Goal: Transaction & Acquisition: Book appointment/travel/reservation

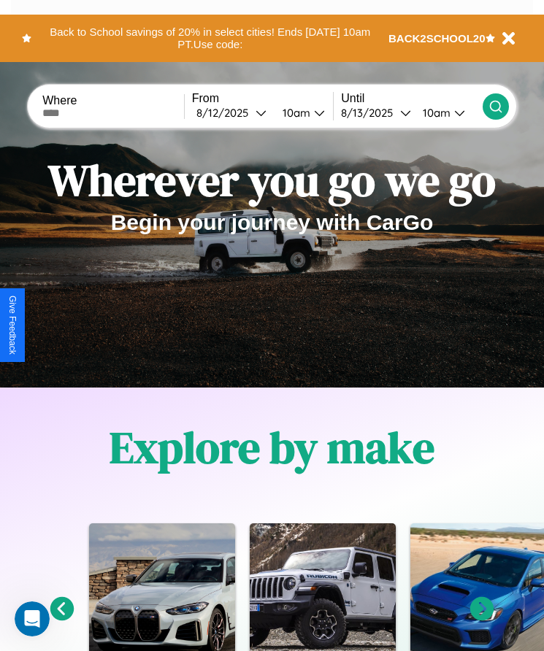
click at [115, 112] on input "text" at bounding box center [113, 113] width 142 height 12
type input "****"
click at [235, 112] on div "[DATE]" at bounding box center [225, 113] width 59 height 14
select select "*"
select select "****"
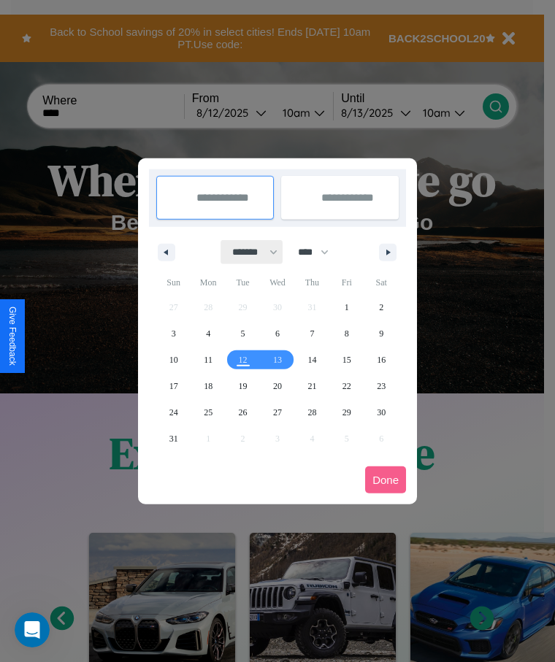
click at [248, 252] on select "******* ******** ***** ***** *** **** **** ****** ********* ******* ******** **…" at bounding box center [252, 252] width 62 height 24
select select "*"
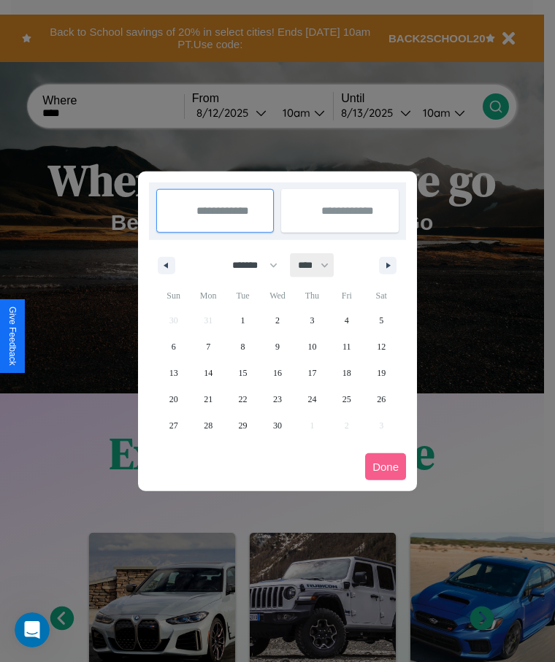
click at [320, 265] on select "**** **** **** **** **** **** **** **** **** **** **** **** **** **** **** ****…" at bounding box center [312, 265] width 44 height 24
select select "****"
click at [381, 372] on span "18" at bounding box center [381, 373] width 9 height 26
type input "**********"
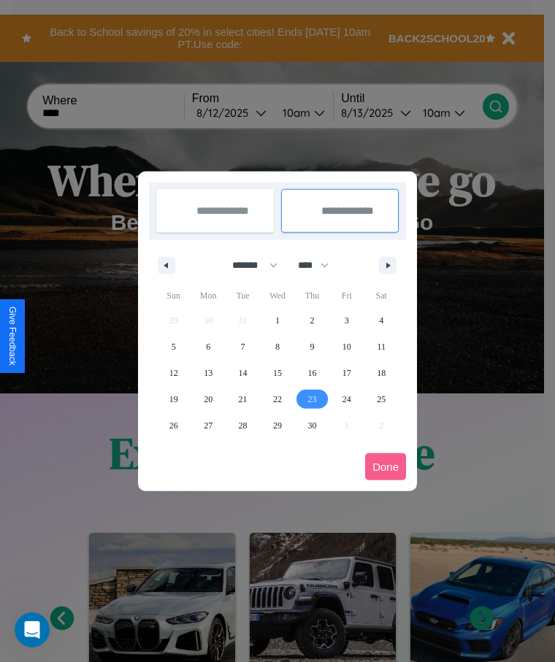
click at [312, 398] on span "23" at bounding box center [311, 399] width 9 height 26
type input "**********"
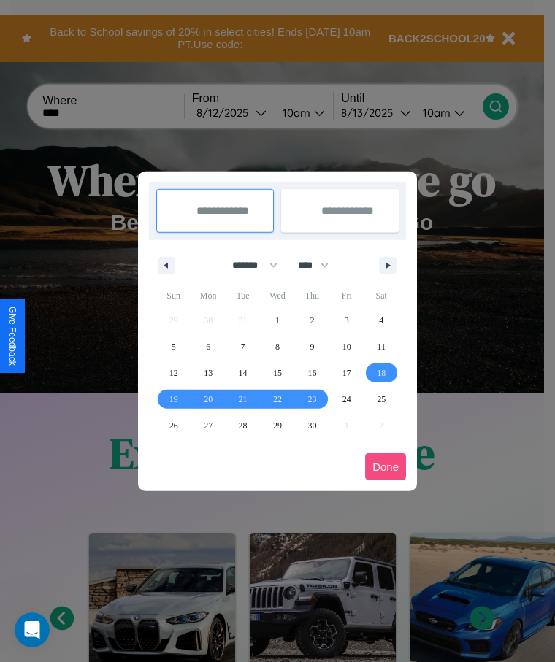
click at [385, 466] on button "Done" at bounding box center [385, 466] width 41 height 27
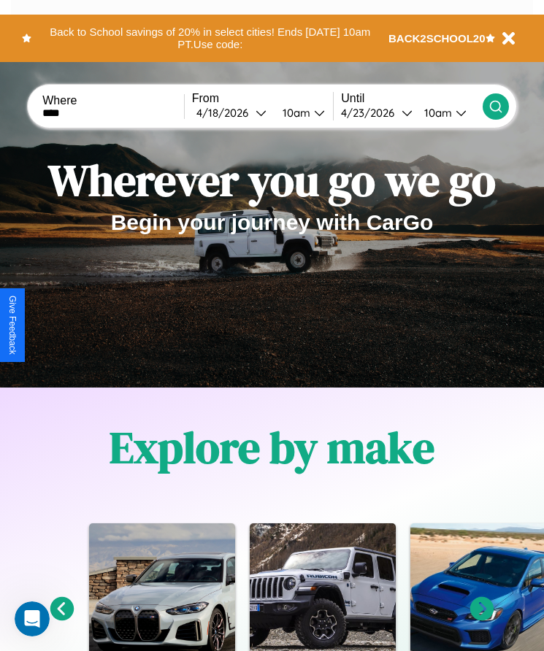
click at [298, 112] on div "10am" at bounding box center [294, 113] width 39 height 14
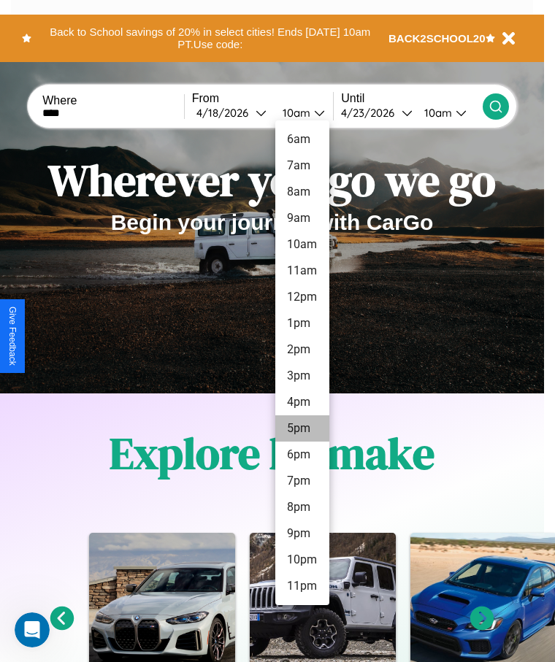
click at [301, 428] on li "5pm" at bounding box center [302, 428] width 54 height 26
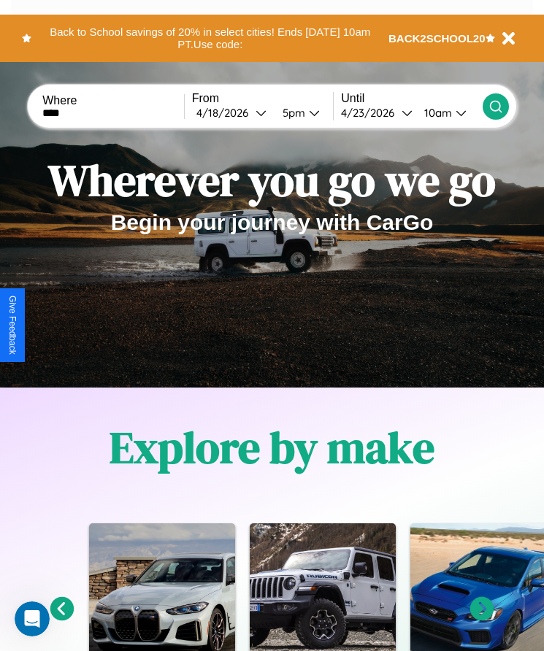
click at [439, 112] on div "10am" at bounding box center [436, 113] width 39 height 14
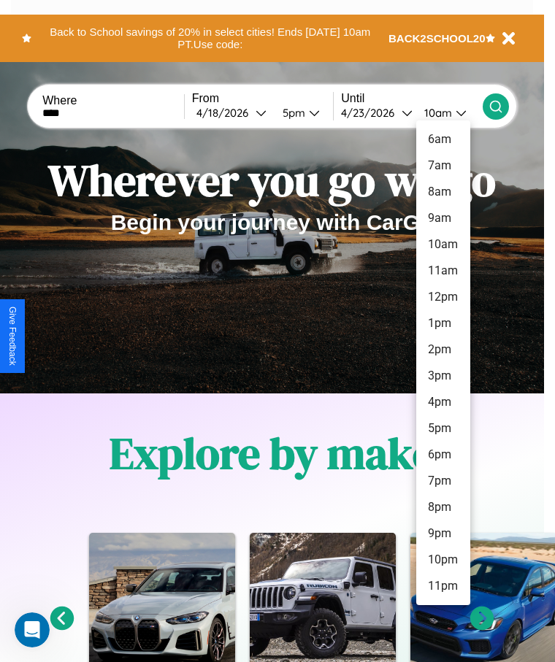
click at [442, 507] on li "8pm" at bounding box center [443, 507] width 54 height 26
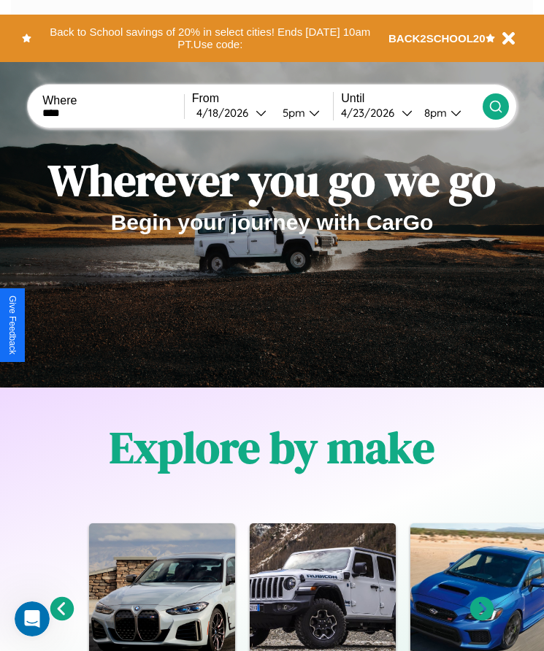
click at [495, 106] on icon at bounding box center [495, 106] width 15 height 15
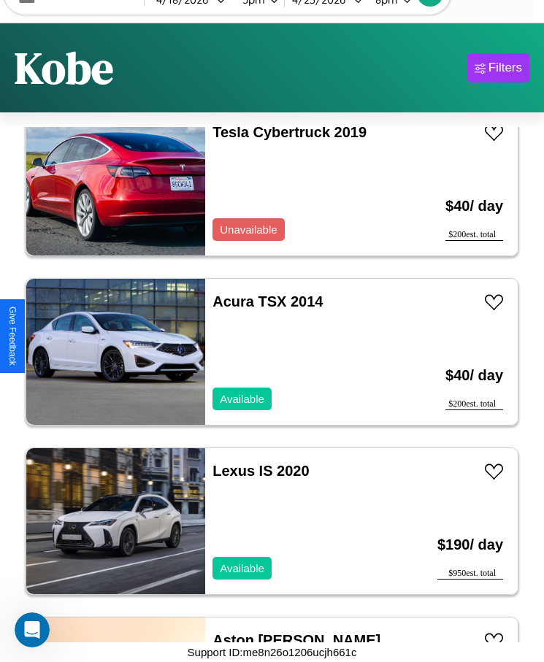
scroll to position [3059, 0]
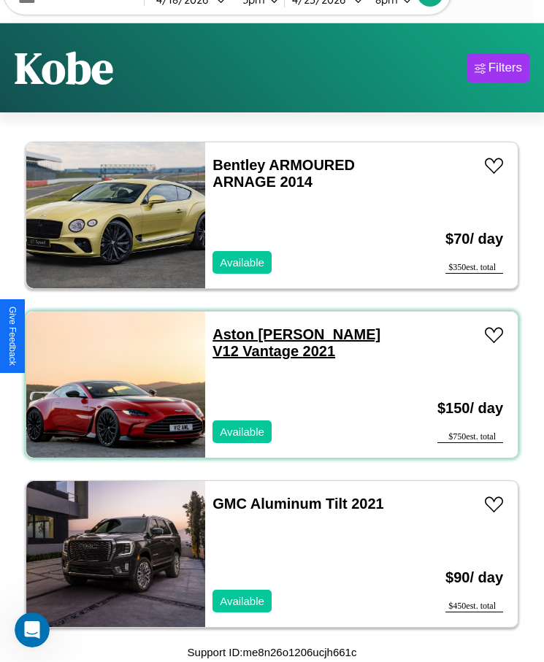
click at [253, 334] on link "Aston [PERSON_NAME] V12 Vantage 2021" at bounding box center [296, 342] width 168 height 33
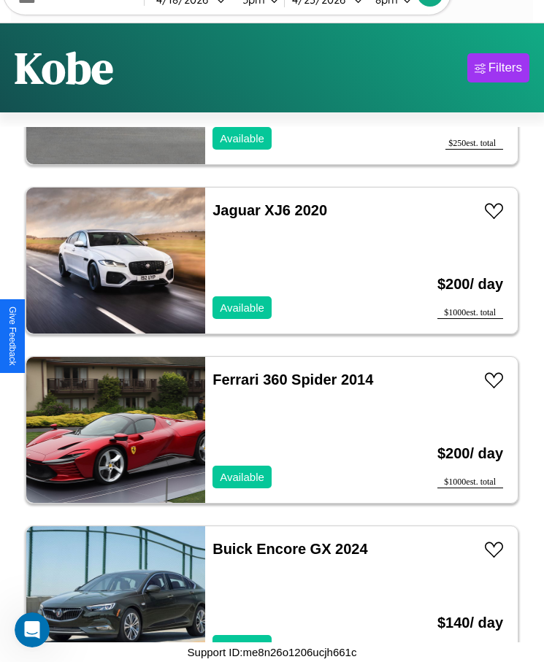
scroll to position [8307, 0]
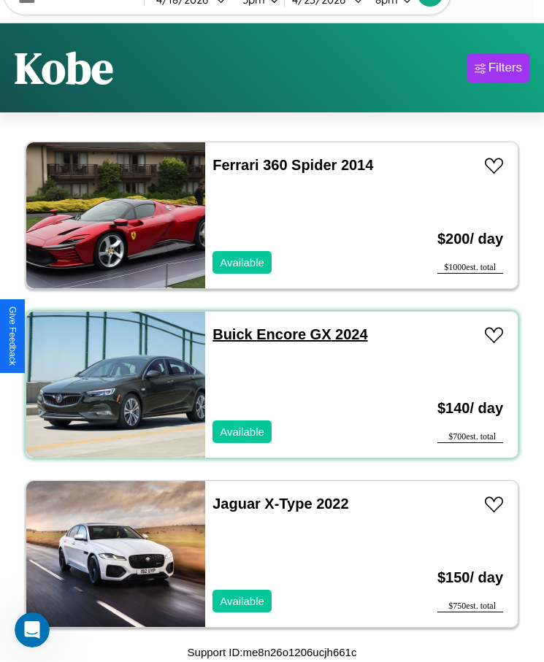
click at [228, 334] on link "Buick Encore GX 2024" at bounding box center [289, 334] width 155 height 16
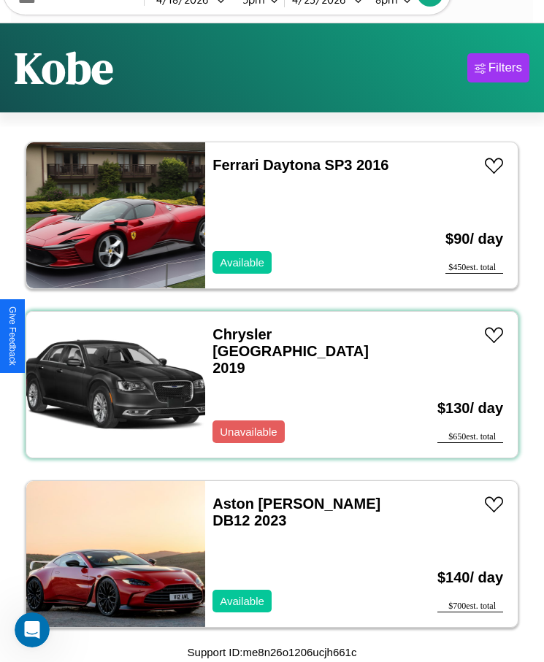
click at [266, 385] on div "Chrysler FIFTH AVENUE 2019 Unavailable" at bounding box center [301, 385] width 193 height 146
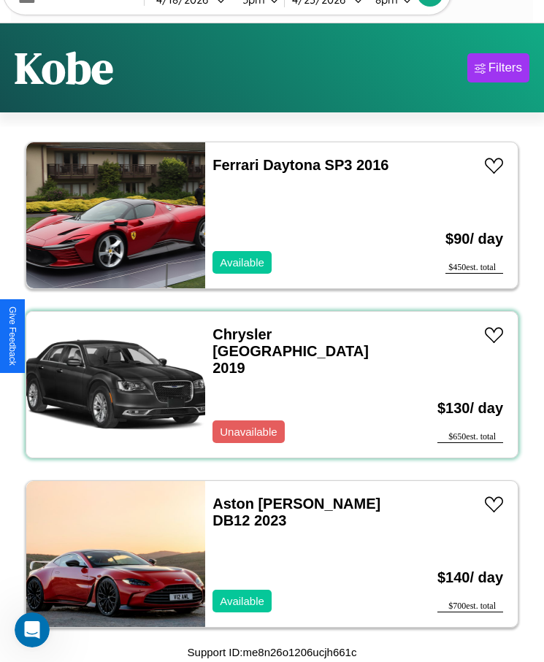
click at [266, 385] on div "Chrysler FIFTH AVENUE 2019 Unavailable" at bounding box center [301, 385] width 193 height 146
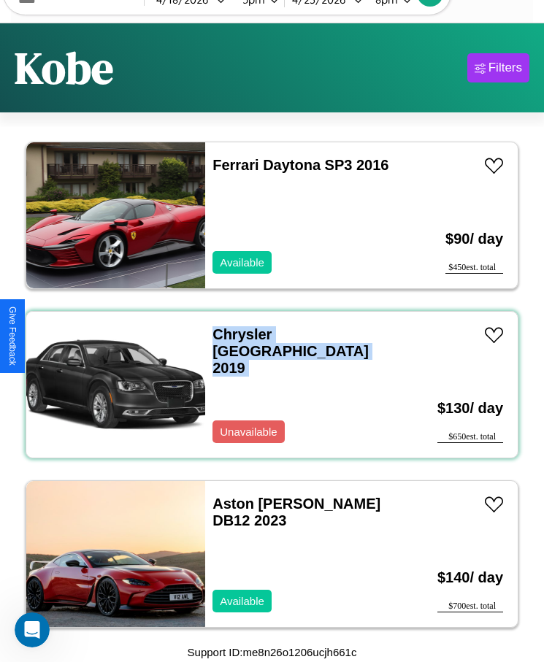
click at [266, 385] on div "Chrysler FIFTH AVENUE 2019 Unavailable" at bounding box center [301, 385] width 193 height 146
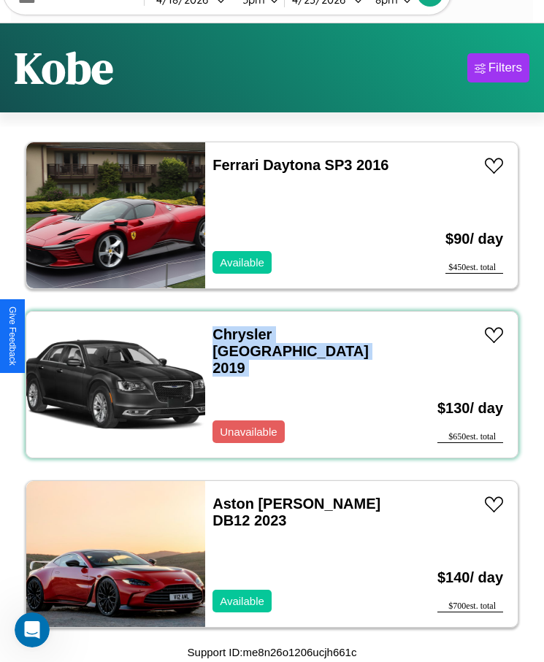
click at [266, 385] on div "Chrysler FIFTH AVENUE 2019 Unavailable" at bounding box center [301, 385] width 193 height 146
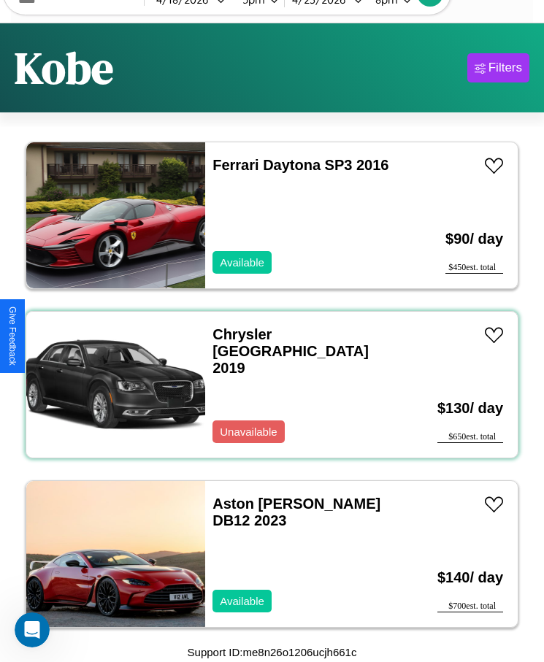
click at [266, 385] on div "Chrysler FIFTH AVENUE 2019 Unavailable" at bounding box center [301, 385] width 193 height 146
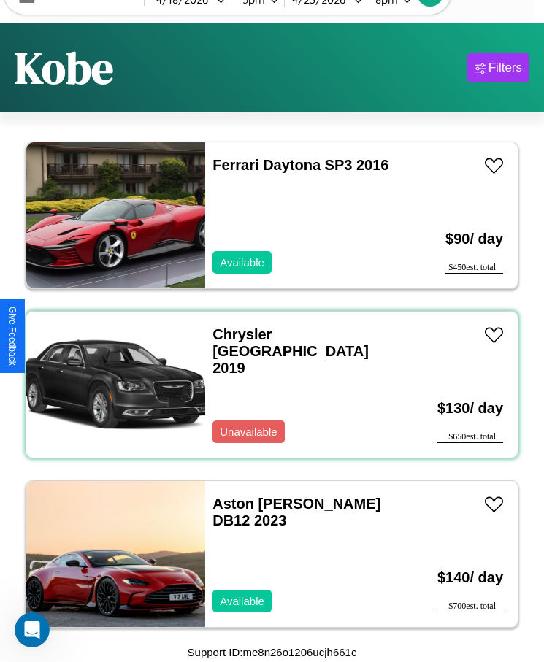
click at [266, 385] on div "Chrysler FIFTH AVENUE 2019 Unavailable" at bounding box center [301, 385] width 193 height 146
click at [237, 334] on link "Chrysler [GEOGRAPHIC_DATA] 2019" at bounding box center [290, 351] width 156 height 50
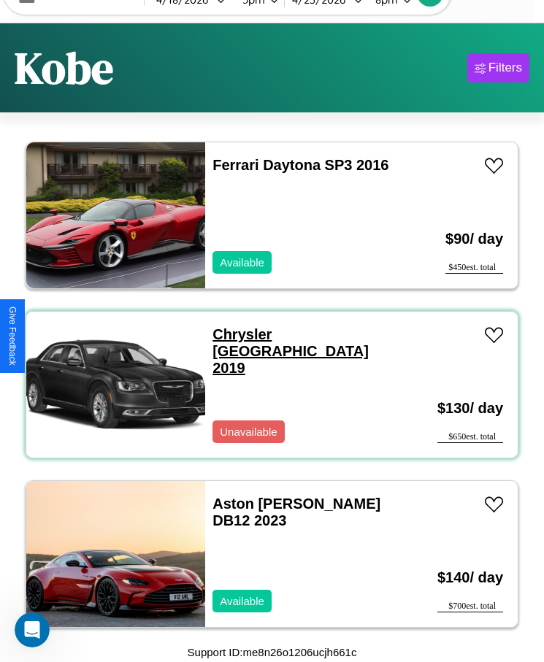
scroll to position [0, 0]
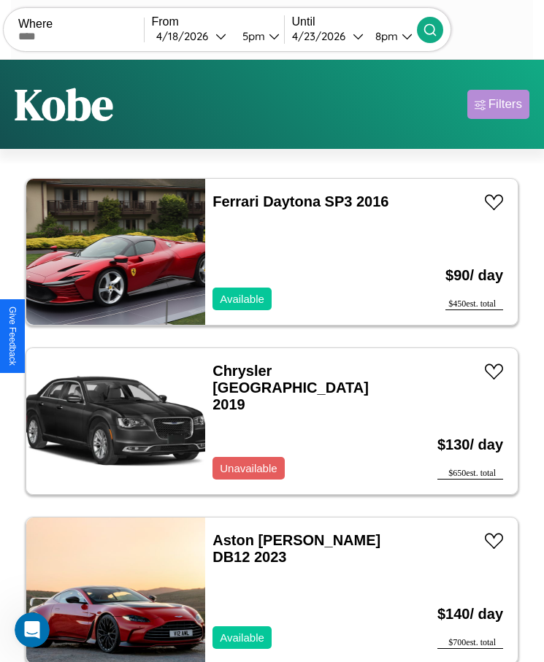
click at [498, 104] on div "Filters" at bounding box center [505, 104] width 34 height 15
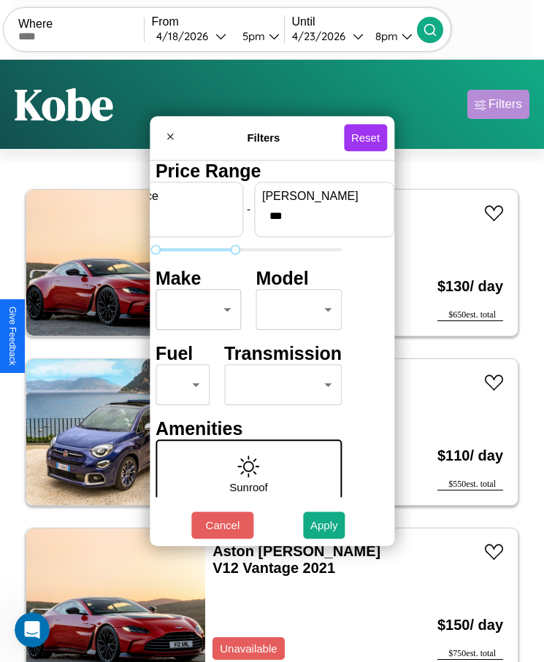
type input "***"
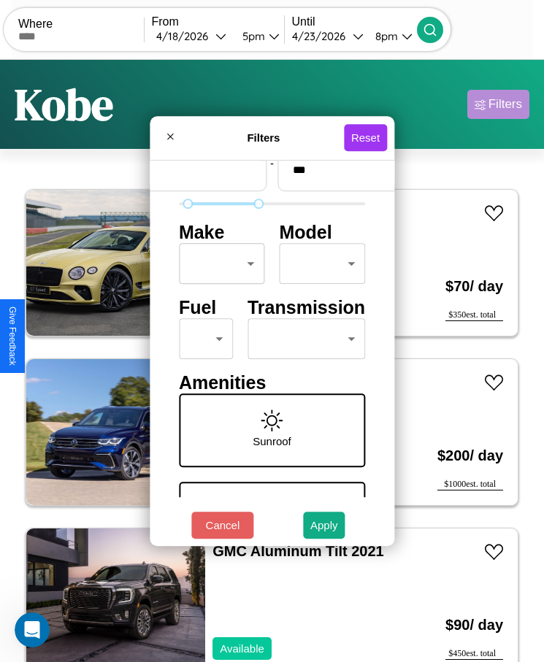
scroll to position [62, 0]
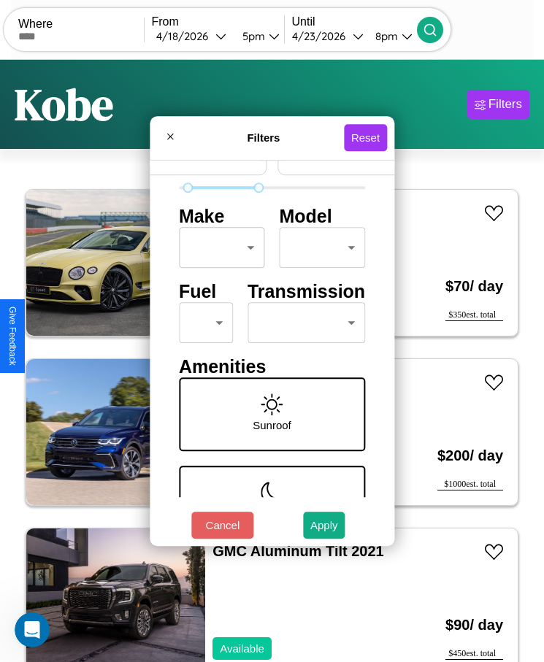
type input "**"
click at [297, 323] on body "CarGo Where From [DATE] 5pm Until [DATE] 8pm Become a Host Login Sign Up Kobe F…" at bounding box center [272, 349] width 544 height 698
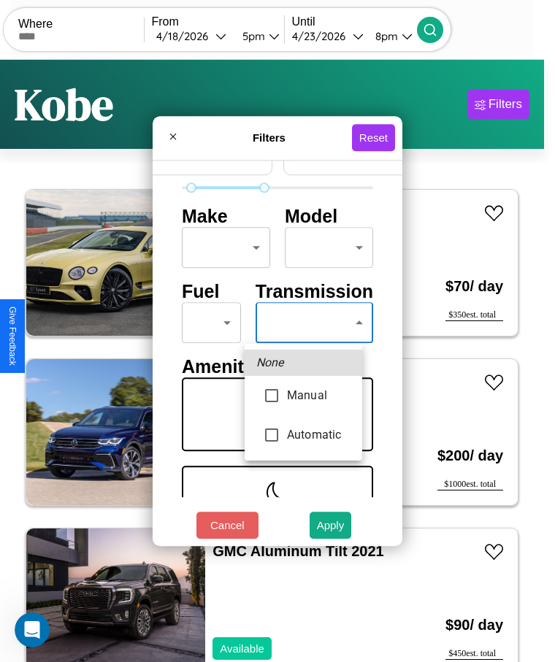
type input "*********"
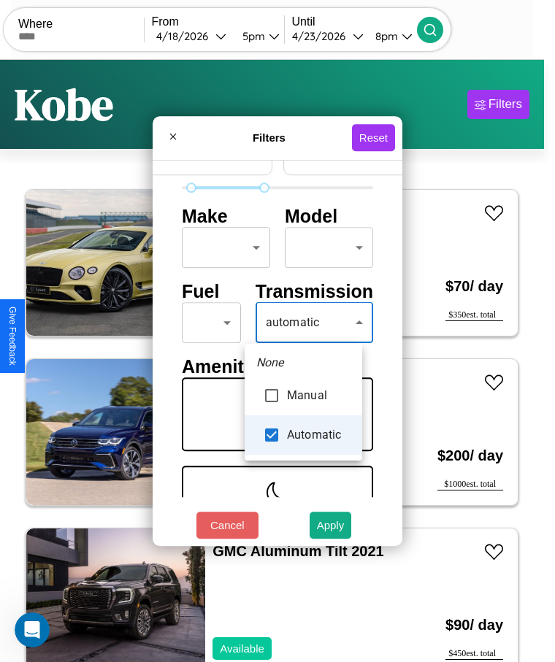
click at [303, 323] on div at bounding box center [277, 331] width 555 height 662
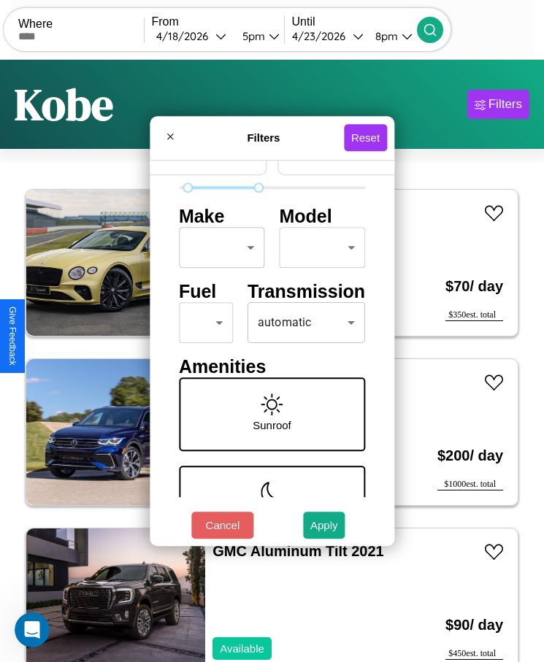
click at [324, 525] on button "Apply" at bounding box center [324, 525] width 42 height 27
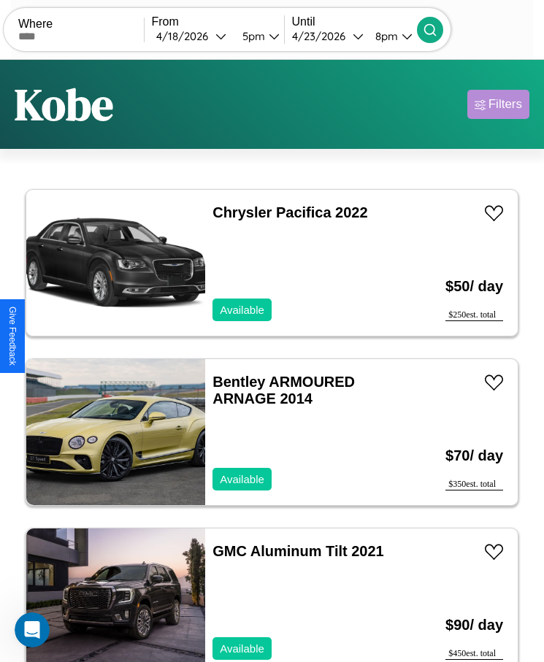
click at [498, 104] on div "Filters" at bounding box center [505, 104] width 34 height 15
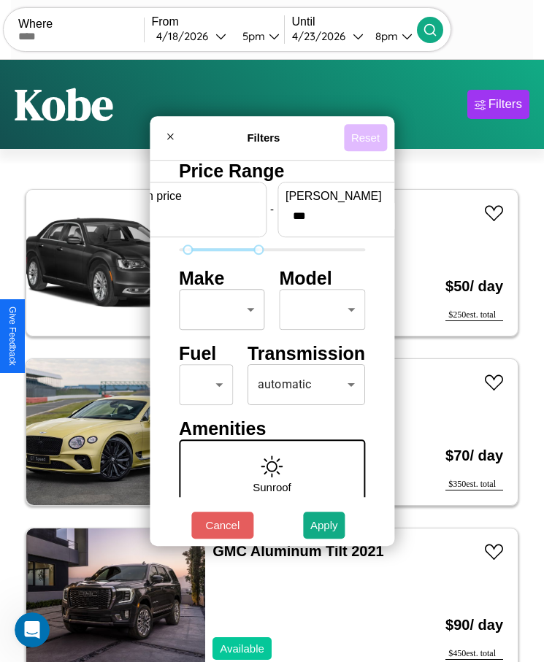
click at [367, 137] on button "Reset" at bounding box center [365, 137] width 43 height 27
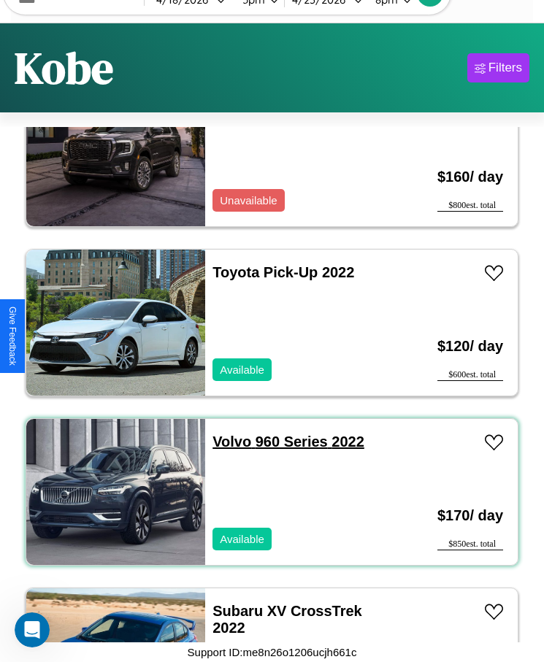
scroll to position [1196, 0]
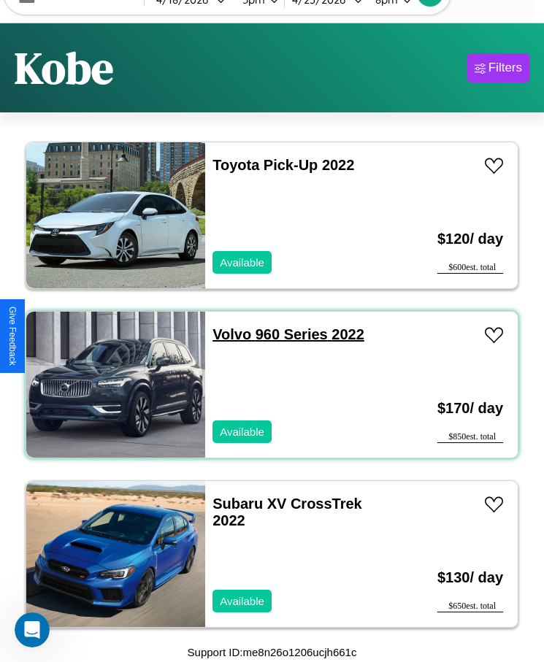
click at [227, 334] on link "Volvo 960 Series 2022" at bounding box center [288, 334] width 152 height 16
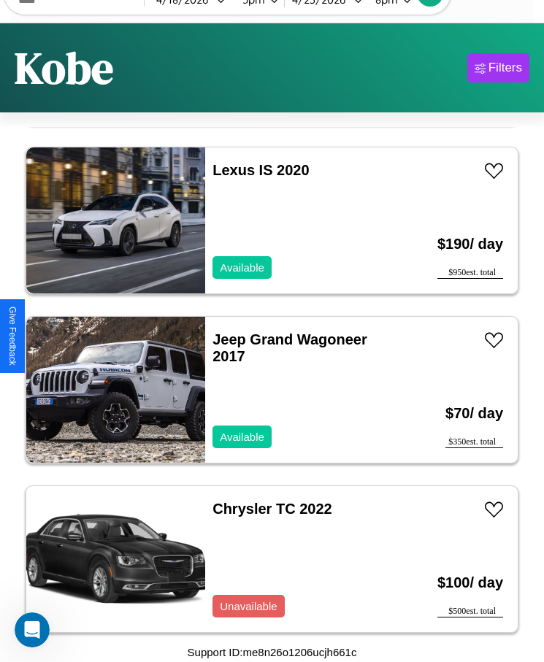
scroll to position [5937, 0]
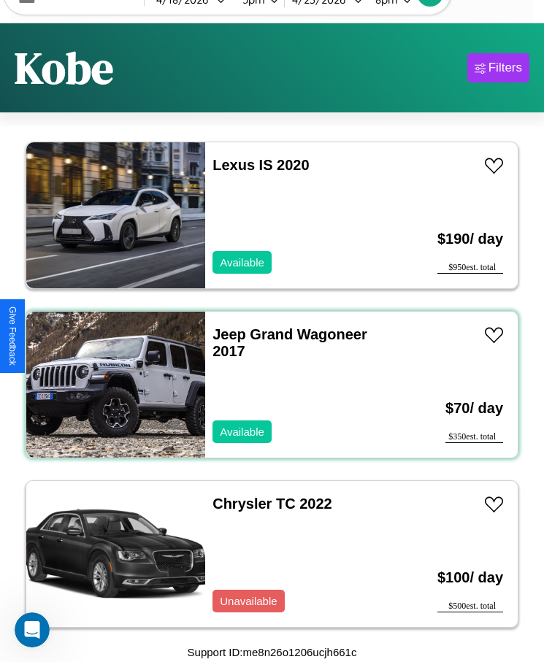
click at [266, 385] on div "Jeep Grand Wagoneer 2017 Available" at bounding box center [301, 385] width 193 height 146
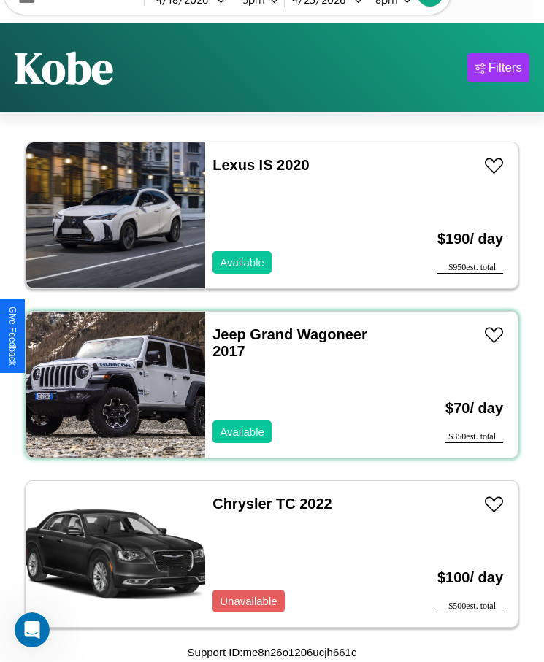
click at [266, 385] on div "Jeep Grand Wagoneer 2017 Available" at bounding box center [301, 385] width 193 height 146
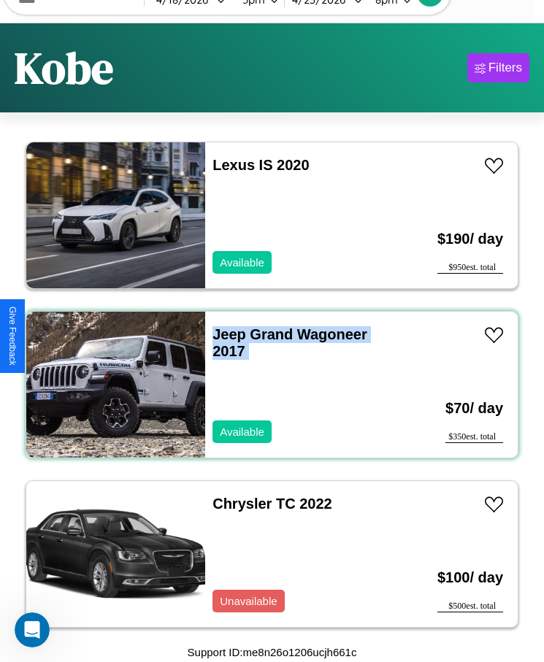
click at [266, 385] on div "Jeep Grand Wagoneer 2017 Available" at bounding box center [301, 385] width 193 height 146
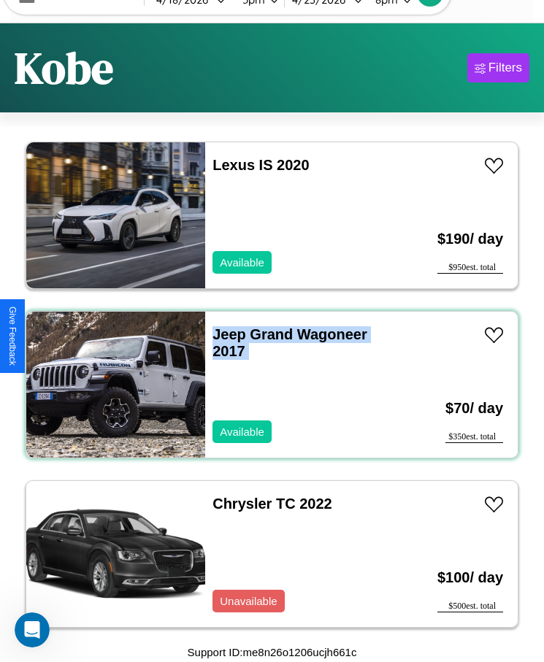
click at [266, 385] on div "Jeep Grand Wagoneer 2017 Available" at bounding box center [301, 385] width 193 height 146
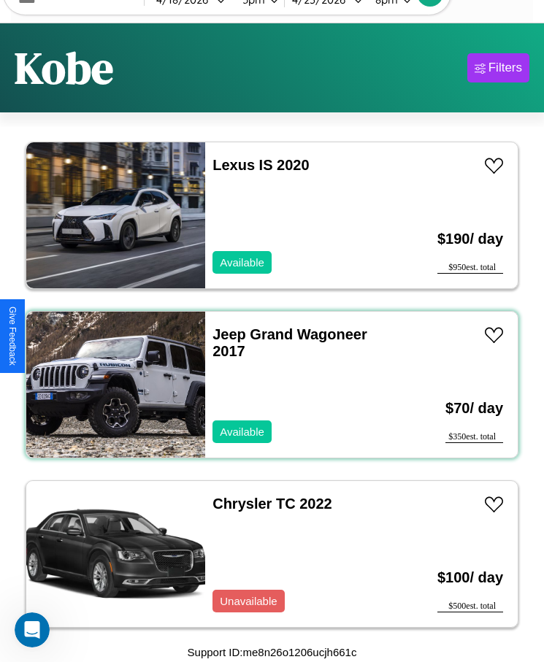
click at [266, 385] on div "Jeep Grand Wagoneer 2017 Available" at bounding box center [301, 385] width 193 height 146
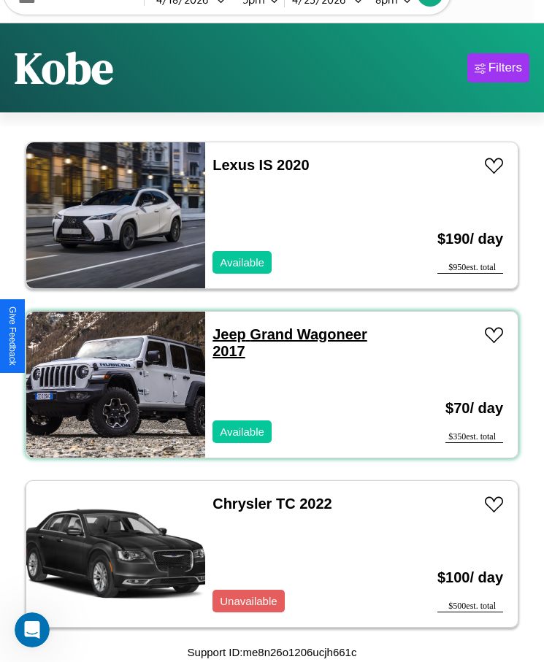
click at [225, 334] on link "Jeep Grand Wagoneer 2017" at bounding box center [289, 342] width 155 height 33
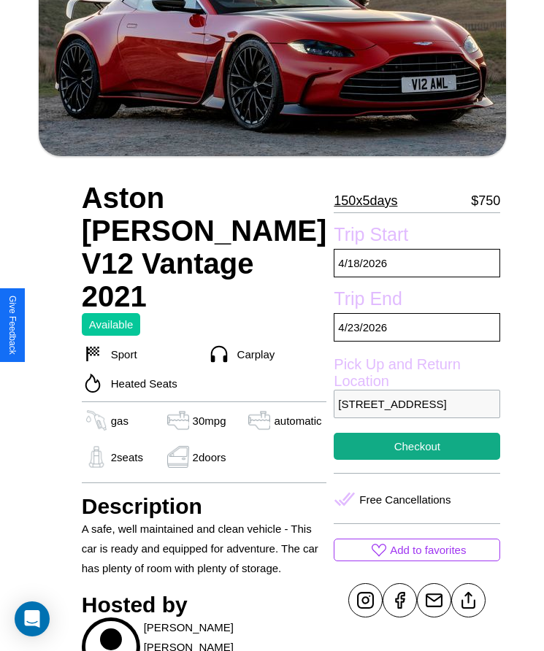
scroll to position [342, 0]
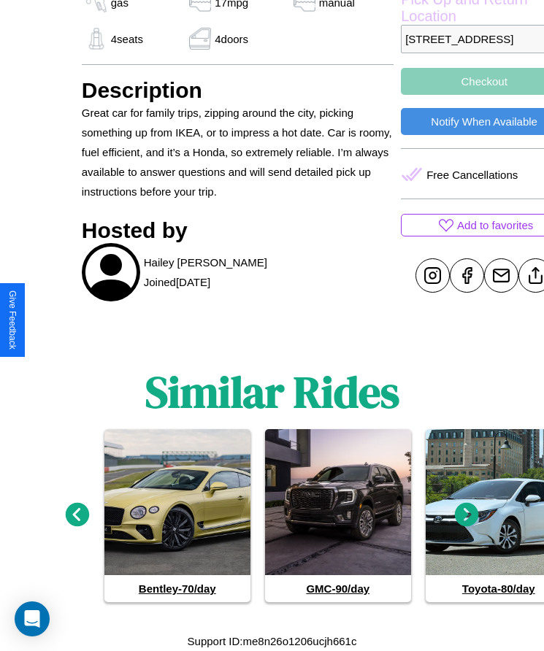
scroll to position [706, 0]
click at [466, 515] on icon at bounding box center [467, 515] width 24 height 24
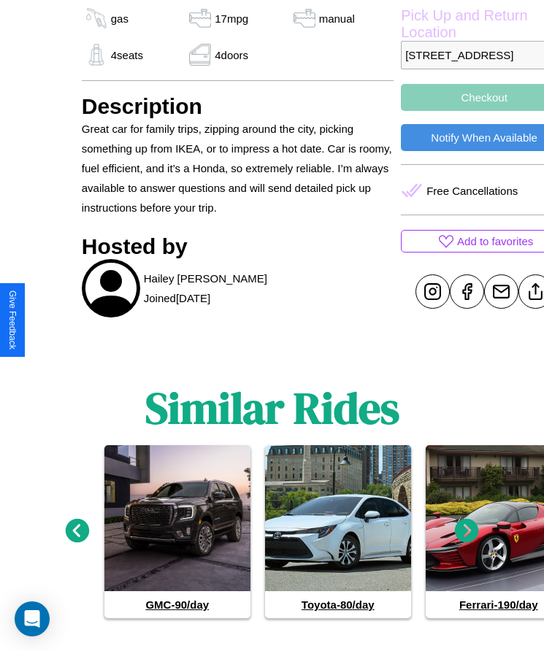
scroll to position [632, 0]
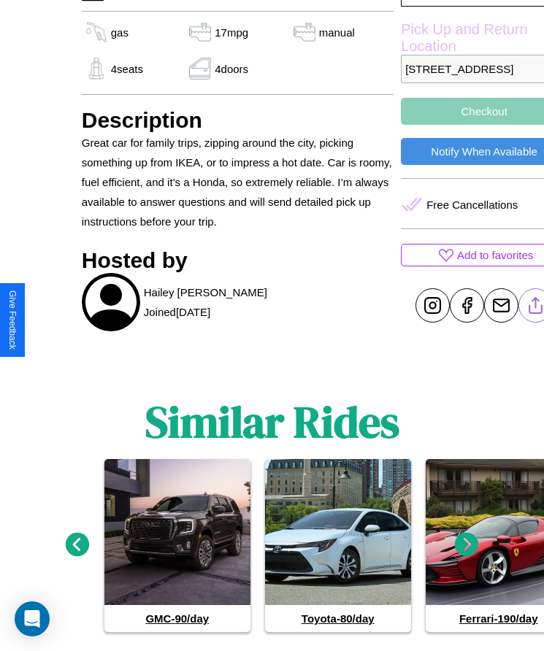
click at [536, 308] on line at bounding box center [536, 303] width 0 height 10
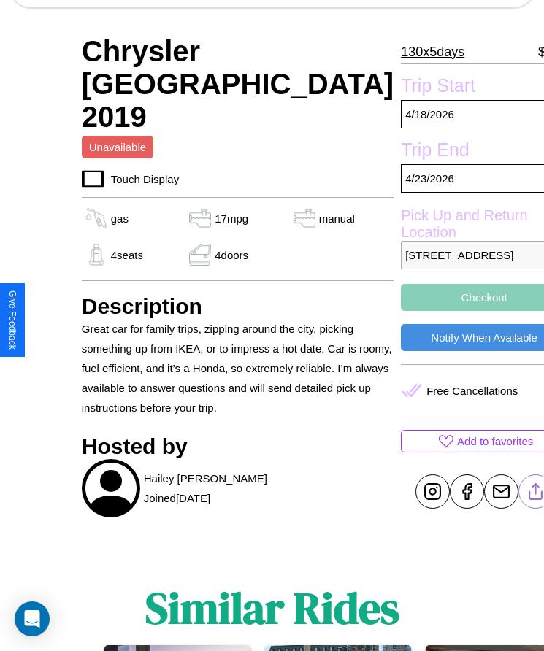
scroll to position [438, 0]
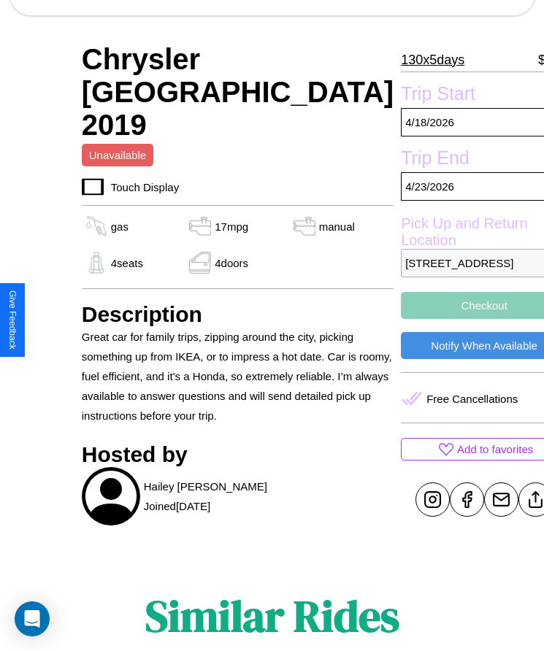
click at [401, 319] on button "Checkout" at bounding box center [484, 305] width 166 height 27
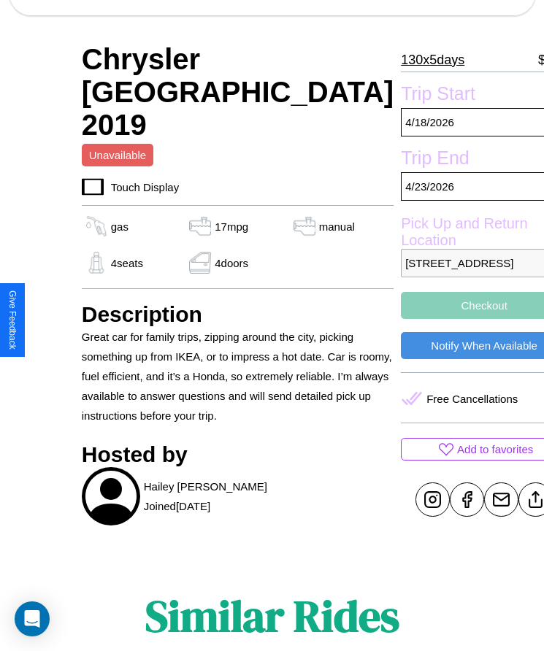
click at [401, 319] on button "Checkout" at bounding box center [484, 305] width 166 height 27
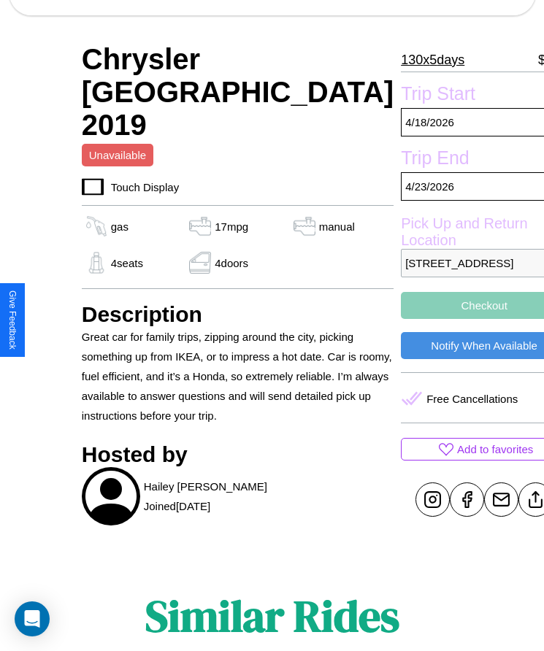
click at [401, 319] on button "Checkout" at bounding box center [484, 305] width 166 height 27
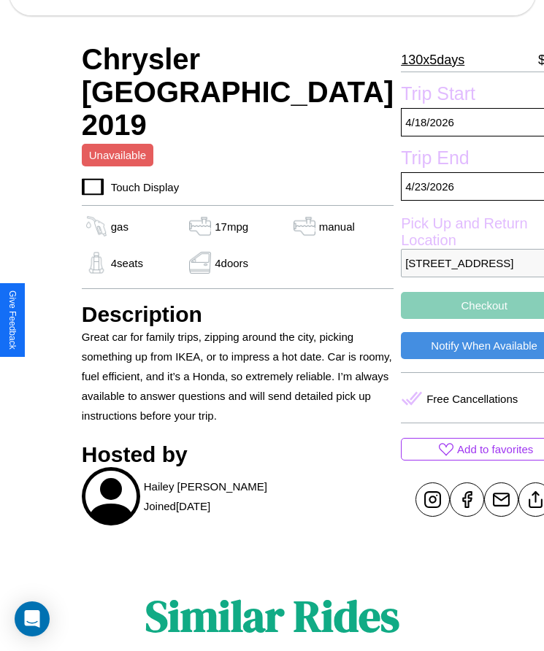
click at [401, 319] on button "Checkout" at bounding box center [484, 305] width 166 height 27
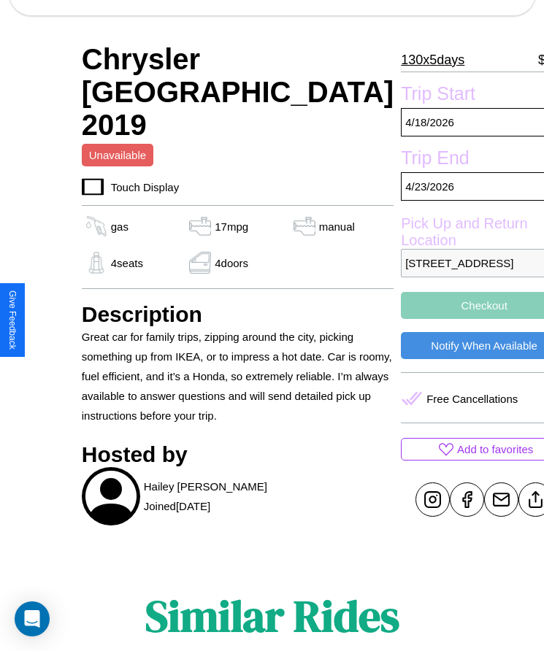
click at [401, 319] on button "Checkout" at bounding box center [484, 305] width 166 height 27
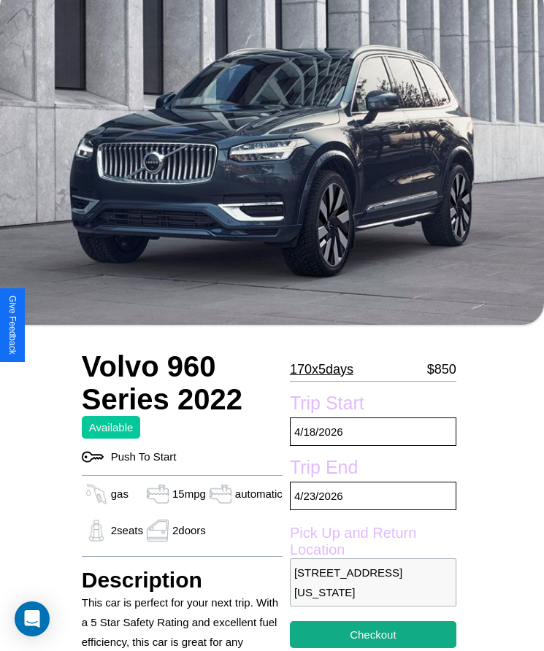
scroll to position [331, 0]
